Goal: Information Seeking & Learning: Learn about a topic

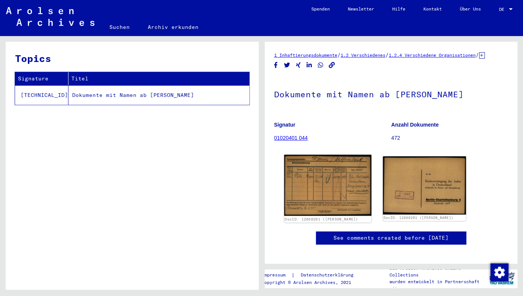
click at [332, 196] on img at bounding box center [327, 185] width 87 height 61
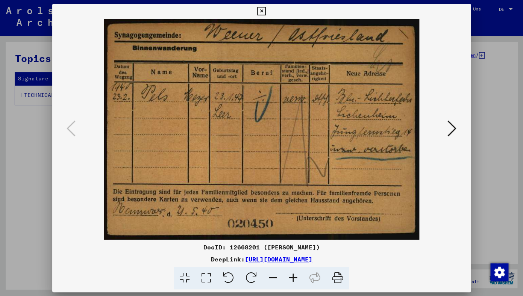
click at [266, 11] on icon at bounding box center [261, 11] width 9 height 9
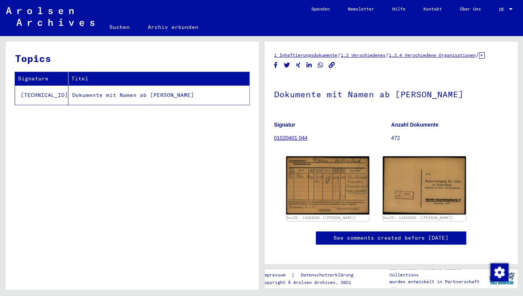
click at [479, 59] on icon at bounding box center [482, 55] width 6 height 6
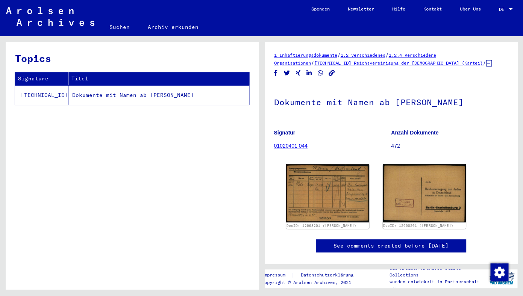
click at [321, 61] on link "[TECHNICAL_ID] Reichsvereinigung der [DEMOGRAPHIC_DATA] (Kartei)" at bounding box center [399, 63] width 169 height 6
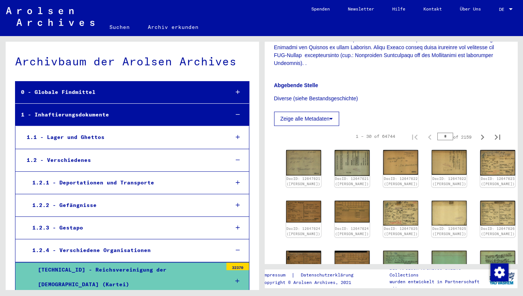
scroll to position [107, 0]
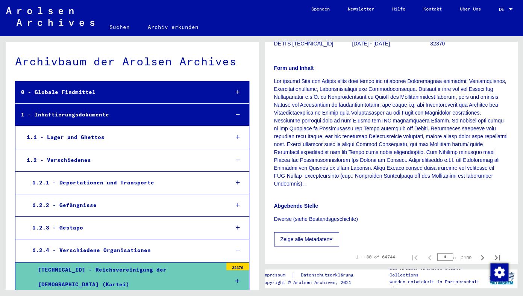
click at [307, 233] on button "Zeige alle Metadaten" at bounding box center [306, 240] width 65 height 14
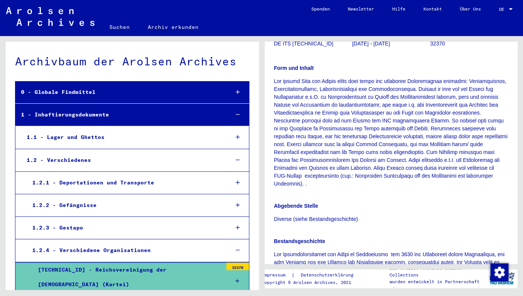
click at [501, 12] on div "DE DE" at bounding box center [506, 7] width 15 height 13
click at [497, 15] on span "English" at bounding box center [492, 14] width 18 height 6
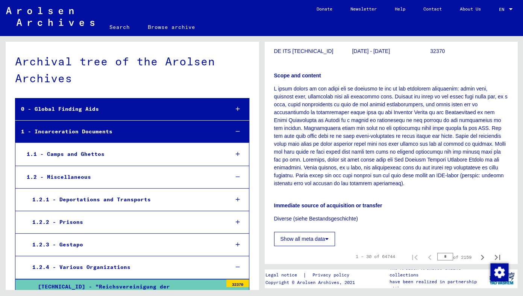
scroll to position [155, 0]
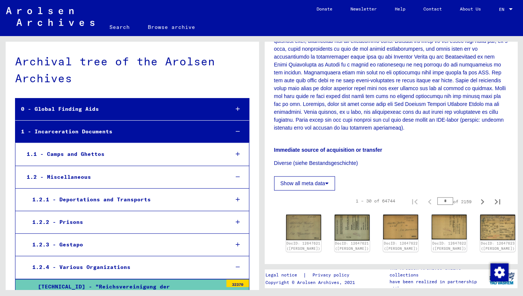
click at [304, 176] on button "Show all meta data" at bounding box center [304, 183] width 61 height 14
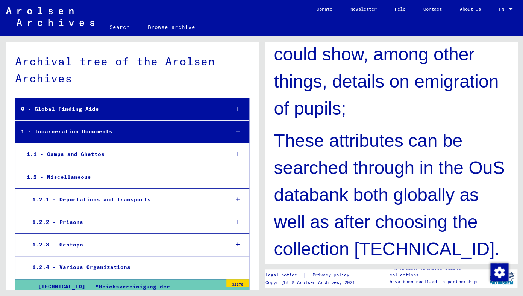
scroll to position [4812, 0]
